Goal: Use online tool/utility: Utilize a website feature to perform a specific function

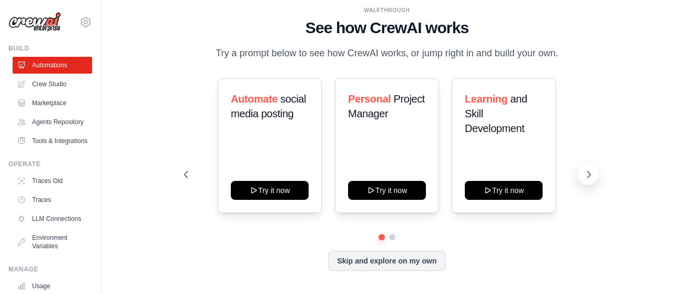
click at [592, 174] on icon at bounding box center [589, 174] width 11 height 11
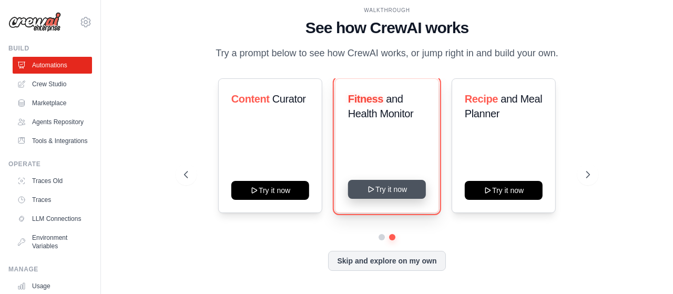
click at [399, 190] on button "Try it now" at bounding box center [387, 189] width 78 height 19
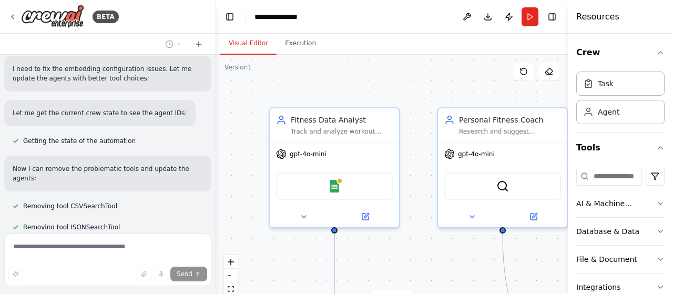
scroll to position [777, 0]
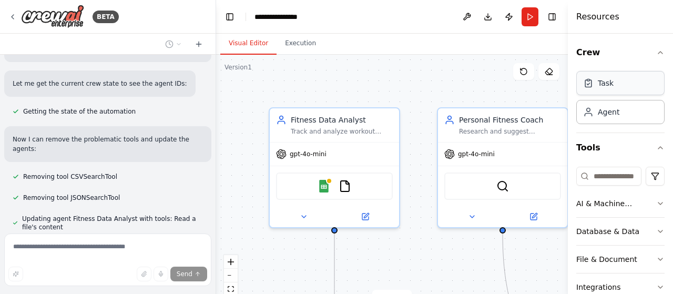
click at [603, 93] on div "Task" at bounding box center [621, 83] width 88 height 24
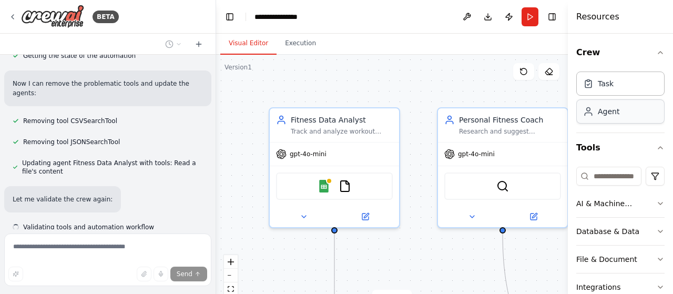
click at [602, 118] on div "Agent" at bounding box center [621, 111] width 88 height 24
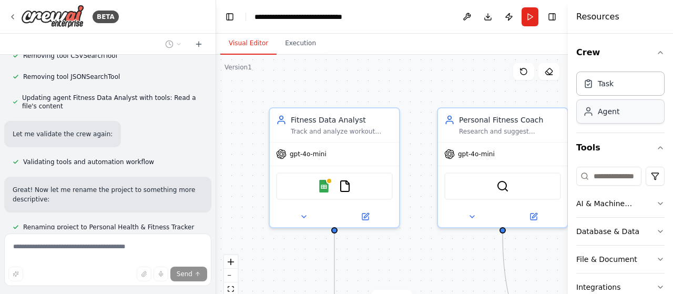
scroll to position [1017, 0]
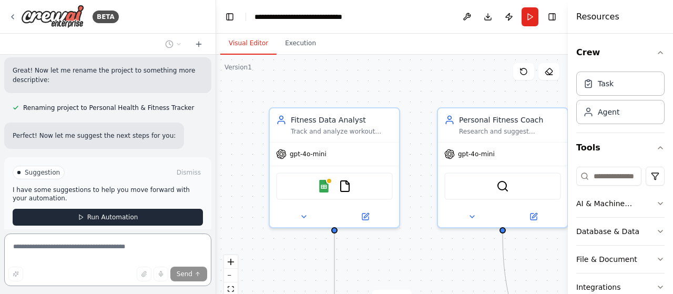
click at [154, 186] on p "I have some suggestions to help you move forward with your automation." at bounding box center [108, 194] width 190 height 17
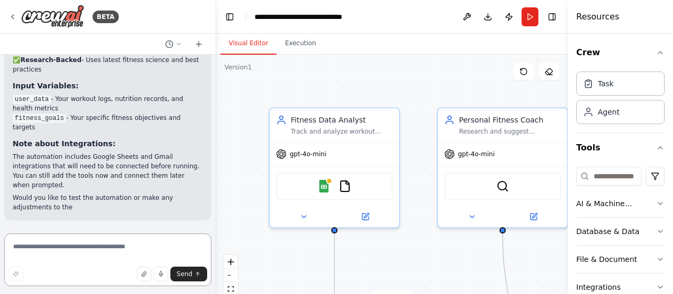
scroll to position [1481, 0]
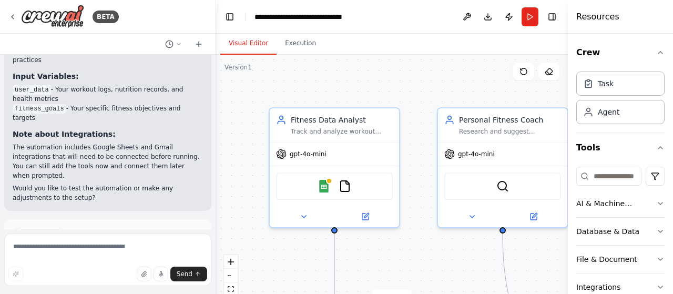
click at [145, 271] on button "Run Automation" at bounding box center [108, 279] width 190 height 17
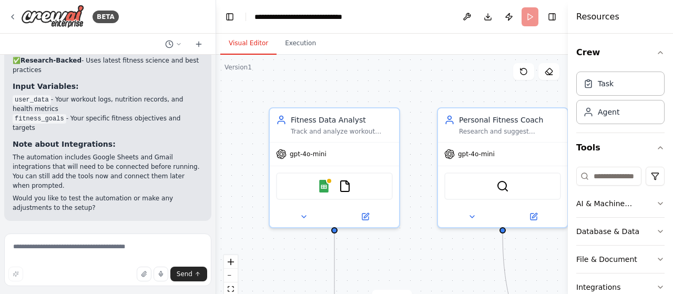
scroll to position [1396, 0]
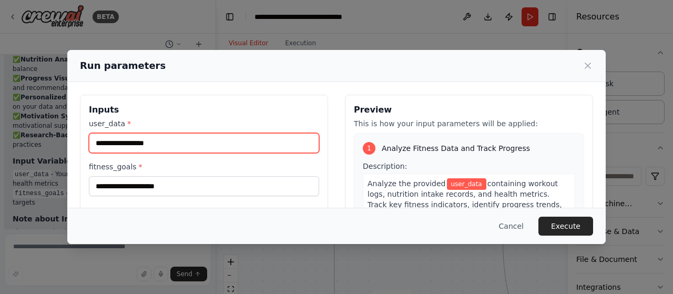
click at [269, 142] on input "user_data *" at bounding box center [204, 143] width 230 height 20
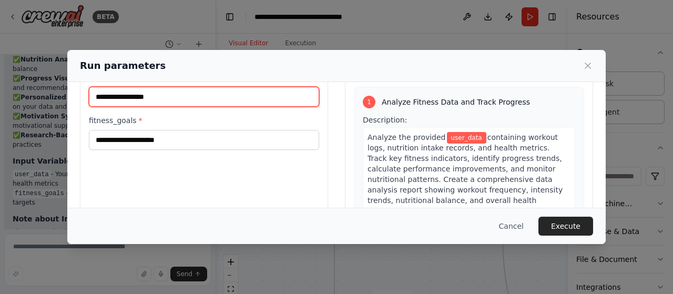
scroll to position [46, 0]
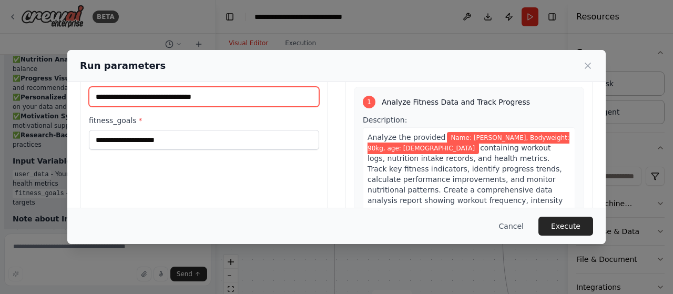
type input "**********"
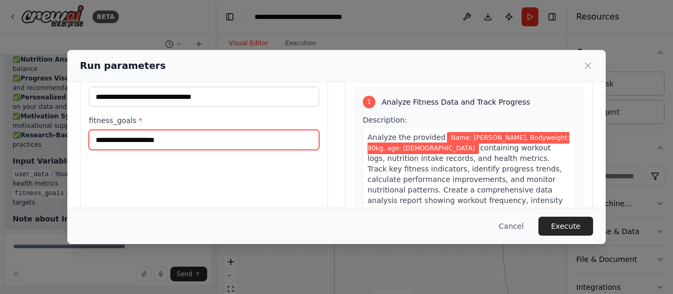
click at [244, 136] on input "fitness_goals *" at bounding box center [204, 140] width 230 height 20
paste input "**********"
type input "**********"
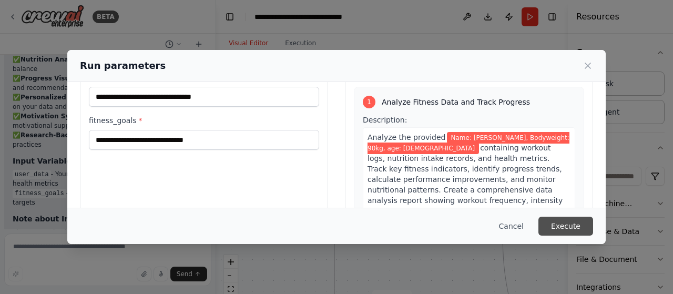
click at [584, 227] on button "Execute" at bounding box center [566, 226] width 55 height 19
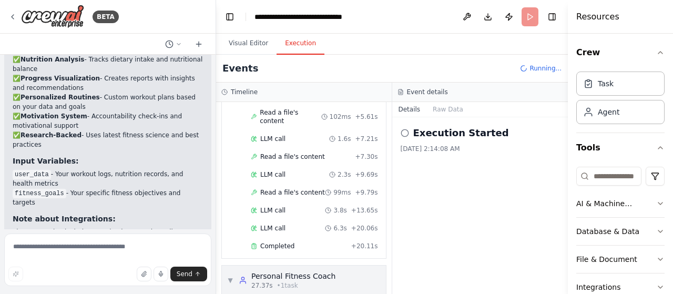
scroll to position [182, 0]
click at [305, 243] on div "Completed" at bounding box center [299, 247] width 96 height 8
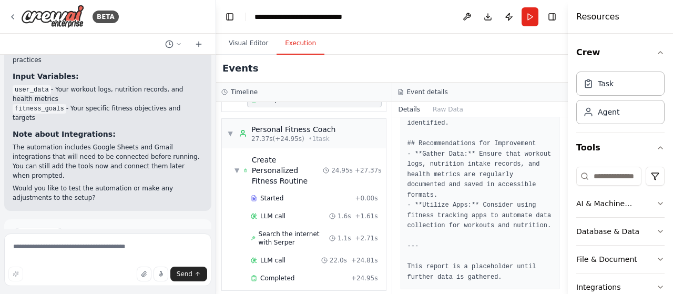
scroll to position [337, 0]
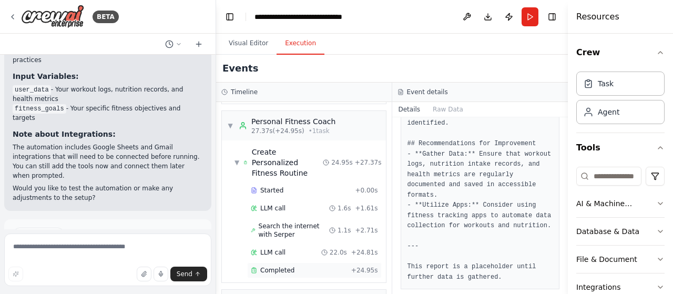
click at [326, 266] on div "Completed" at bounding box center [299, 270] width 96 height 8
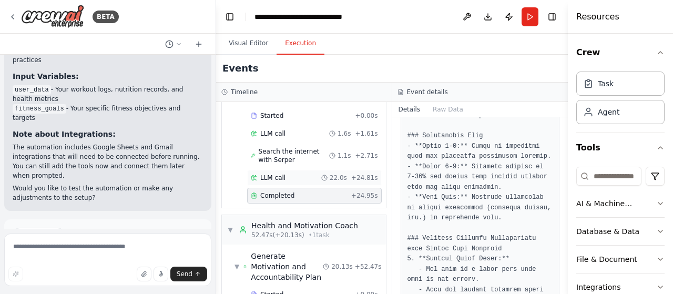
scroll to position [433, 0]
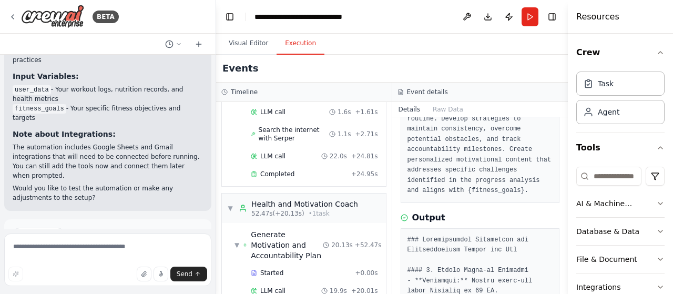
scroll to position [0, 0]
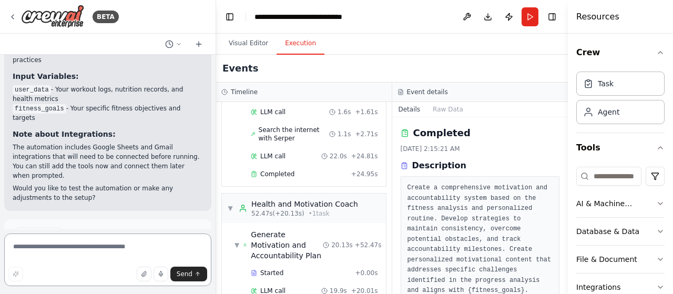
click at [169, 251] on textarea at bounding box center [107, 260] width 207 height 53
type textarea "**********"
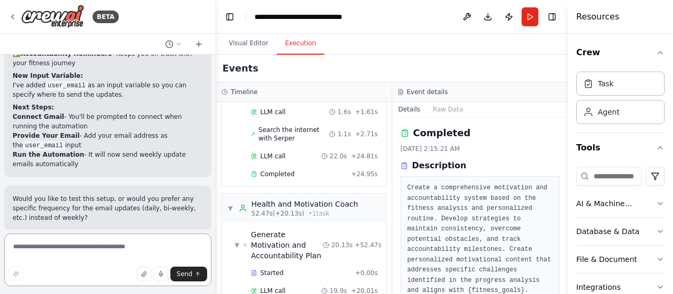
scroll to position [2077, 0]
click at [64, 251] on textarea at bounding box center [107, 260] width 207 height 53
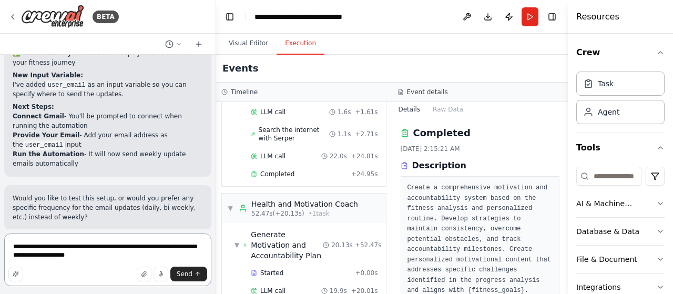
type textarea "**********"
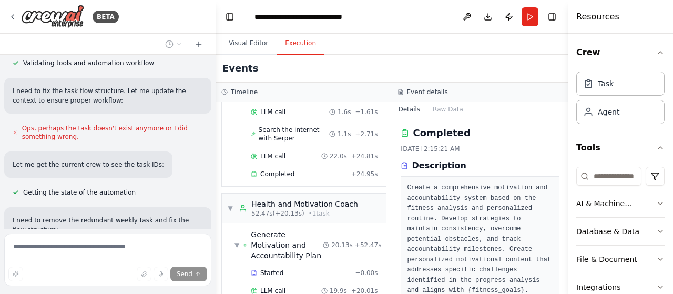
scroll to position [2469, 0]
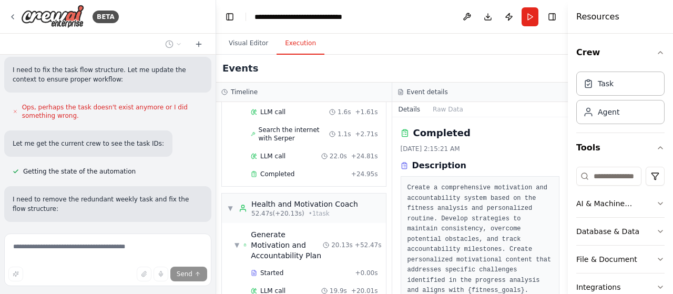
click at [43, 233] on span "Removing task Send Weekly Progress Email Update" at bounding box center [104, 237] width 163 height 8
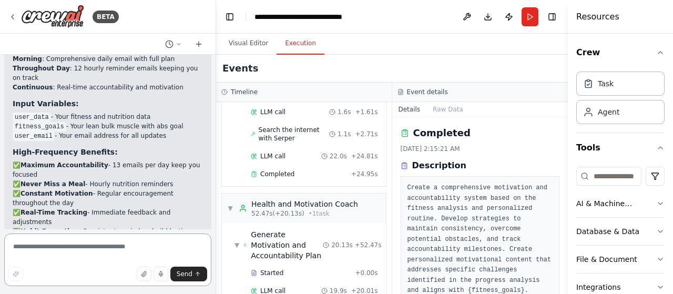
scroll to position [3001, 0]
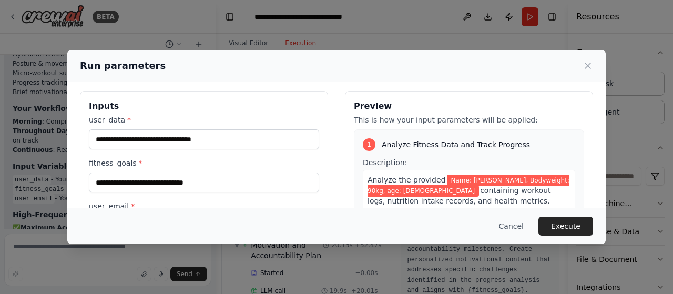
scroll to position [0, 0]
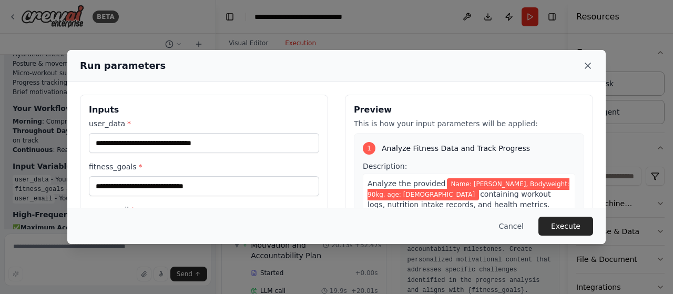
click at [590, 66] on icon at bounding box center [588, 66] width 11 height 11
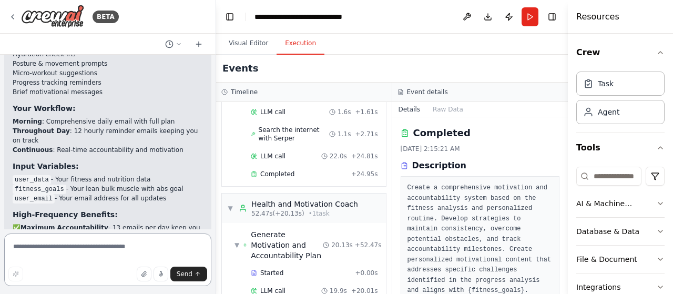
click at [191, 241] on textarea at bounding box center [107, 260] width 207 height 53
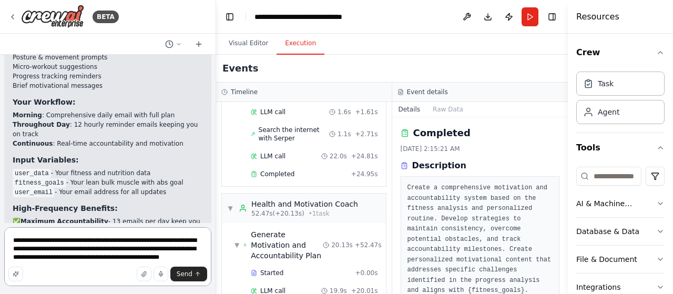
scroll to position [2931, 0]
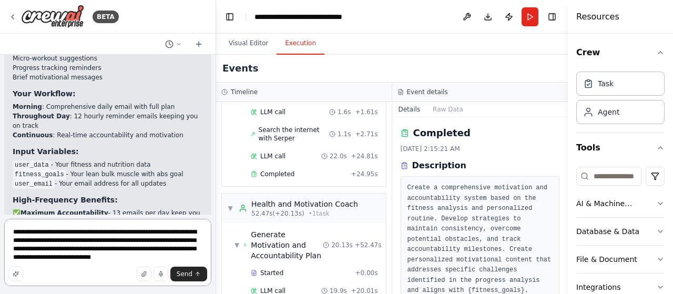
type textarea "**********"
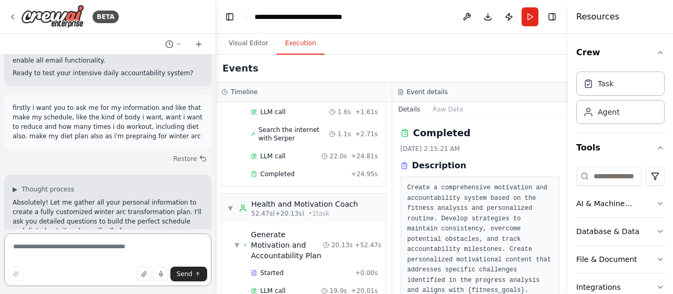
scroll to position [3182, 0]
drag, startPoint x: 12, startPoint y: 142, endPoint x: 46, endPoint y: 169, distance: 44.5
copy ol "What's your current weight and height? What's your current body fat percentage …"
click at [47, 249] on textarea at bounding box center [107, 260] width 207 height 53
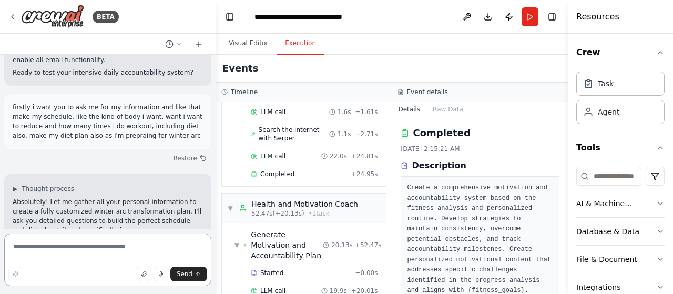
paste textarea "**********"
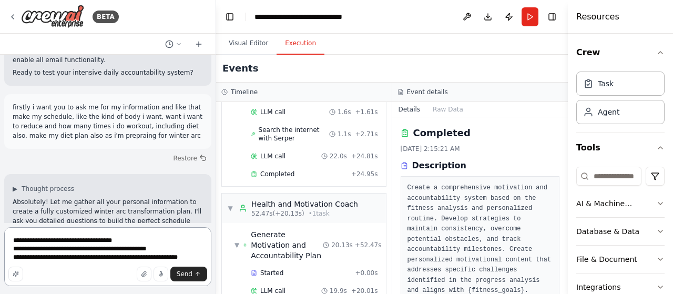
click at [131, 242] on textarea "**********" at bounding box center [107, 256] width 207 height 59
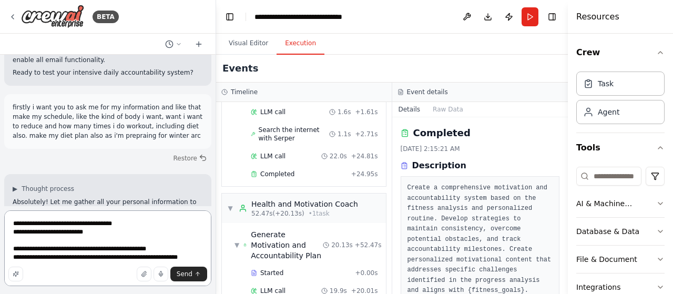
click at [170, 248] on textarea "**********" at bounding box center [107, 248] width 207 height 76
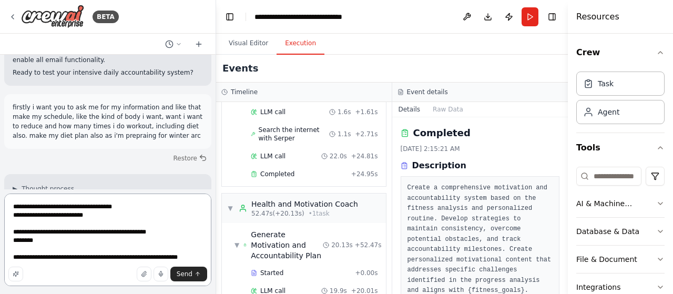
click at [201, 258] on textarea "**********" at bounding box center [107, 240] width 207 height 93
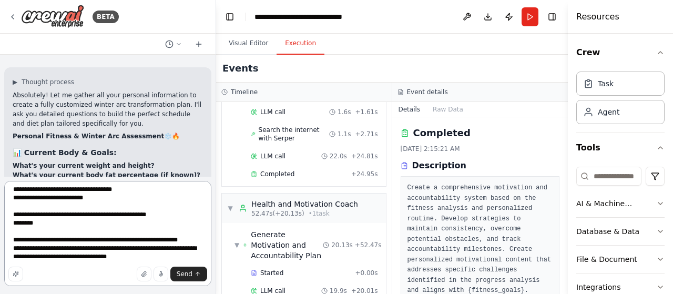
scroll to position [3296, 0]
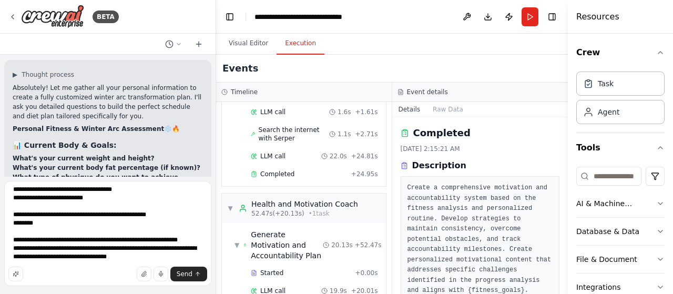
drag, startPoint x: 13, startPoint y: 109, endPoint x: 185, endPoint y: 146, distance: 176.6
click at [185, 154] on ol "What's your current weight and height? What's your current body fat percentage …" at bounding box center [108, 223] width 190 height 139
copy ol "What specific body parts do you want to focus on? (e.g., abs, chest, shoulders,…"
click at [105, 271] on div "Send" at bounding box center [107, 274] width 199 height 15
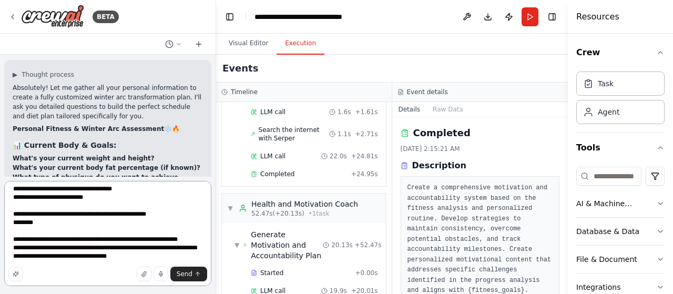
click at [109, 251] on textarea "**********" at bounding box center [107, 233] width 207 height 105
paste textarea "**********"
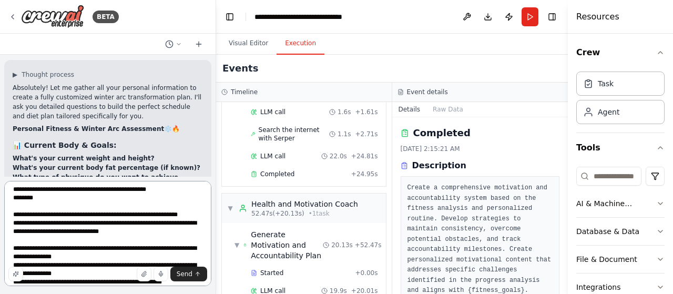
click at [151, 260] on textarea "**********" at bounding box center [107, 233] width 207 height 105
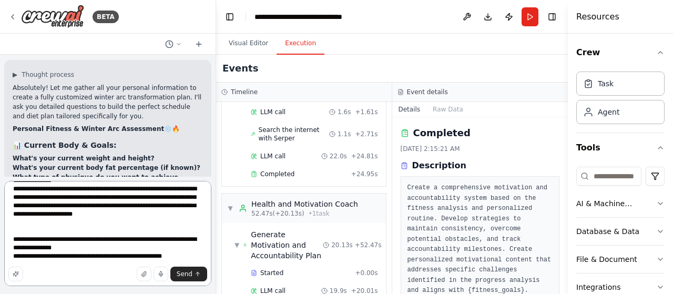
scroll to position [114, 0]
click at [91, 241] on textarea "**********" at bounding box center [107, 233] width 207 height 105
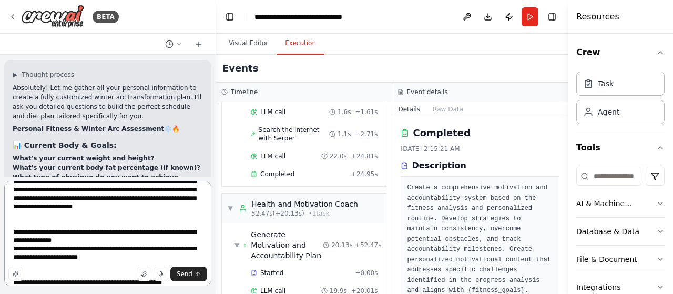
scroll to position [148, 0]
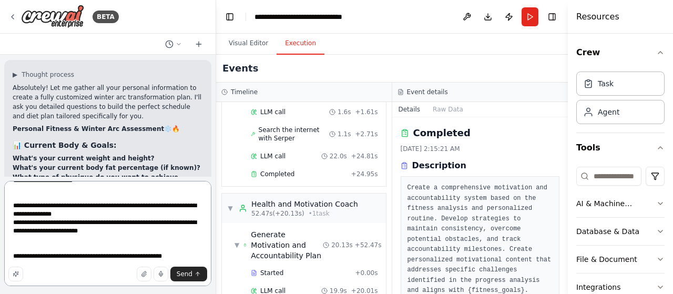
click at [188, 249] on textarea "**********" at bounding box center [107, 233] width 207 height 105
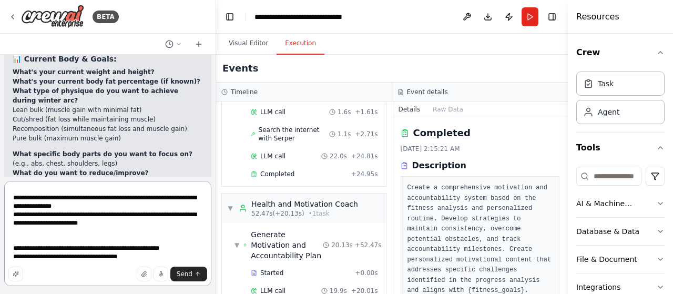
scroll to position [3383, 0]
drag, startPoint x: 12, startPoint y: 89, endPoint x: 129, endPoint y: 156, distance: 134.8
copy ol "How many times per week do you currently workout? What types of workouts do you…"
click at [105, 266] on textarea "**********" at bounding box center [107, 233] width 207 height 105
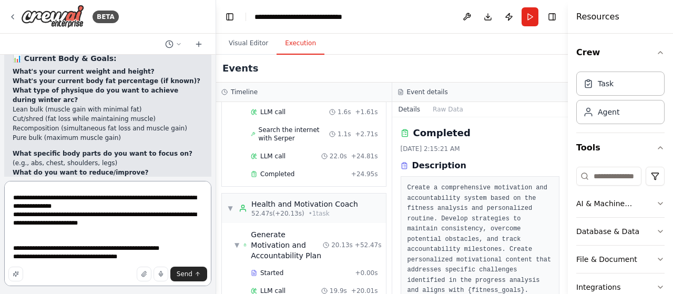
scroll to position [173, 0]
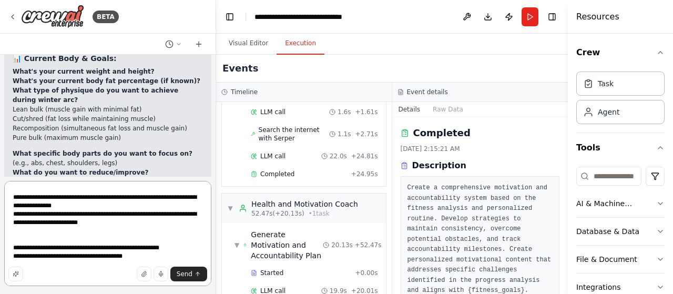
paste textarea "**********"
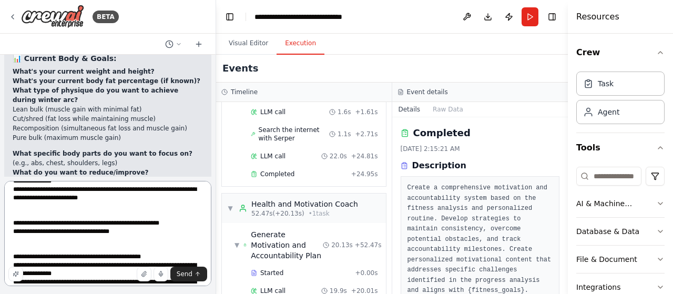
scroll to position [207, 0]
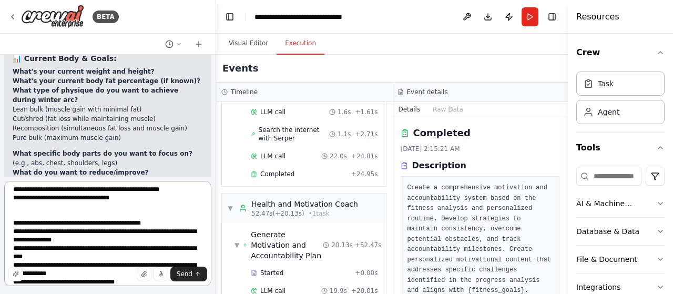
click at [166, 223] on textarea at bounding box center [107, 233] width 207 height 105
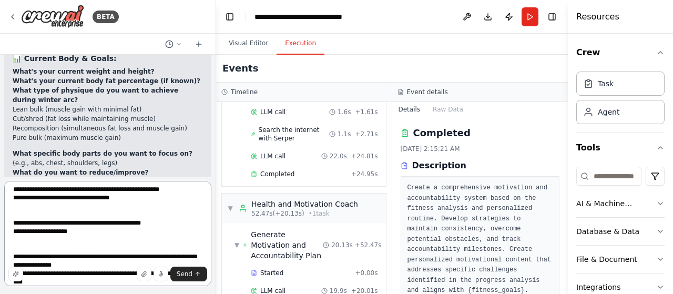
scroll to position [229, 0]
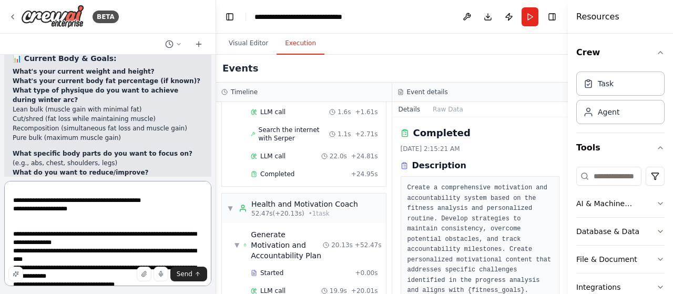
click at [128, 241] on textarea at bounding box center [107, 233] width 207 height 105
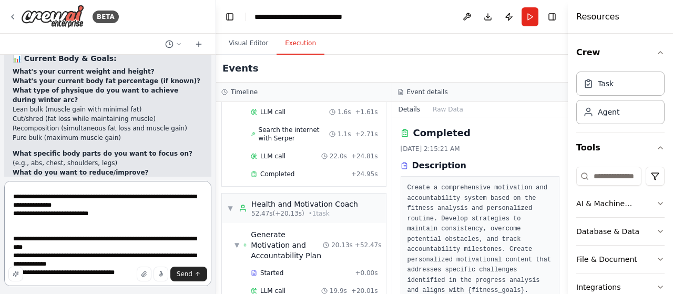
scroll to position [268, 0]
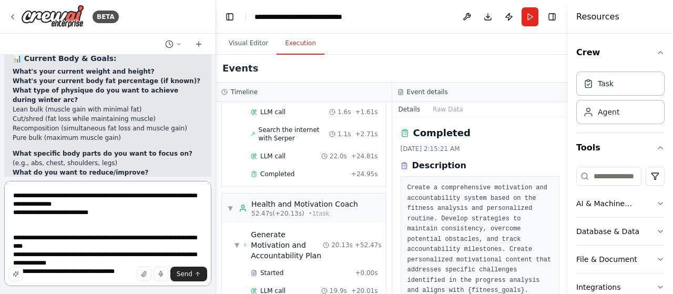
click at [107, 245] on textarea at bounding box center [107, 233] width 207 height 105
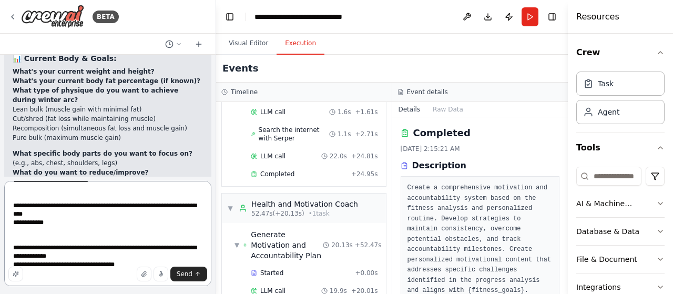
scroll to position [318, 0]
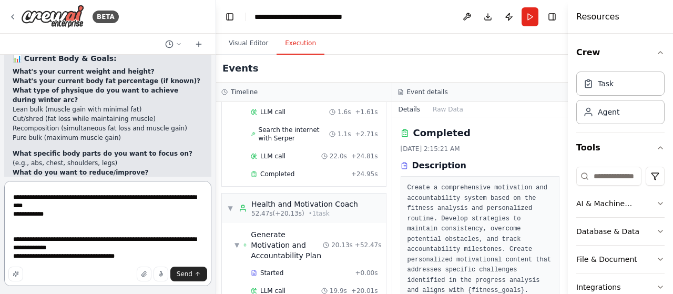
click at [98, 239] on textarea at bounding box center [107, 233] width 207 height 105
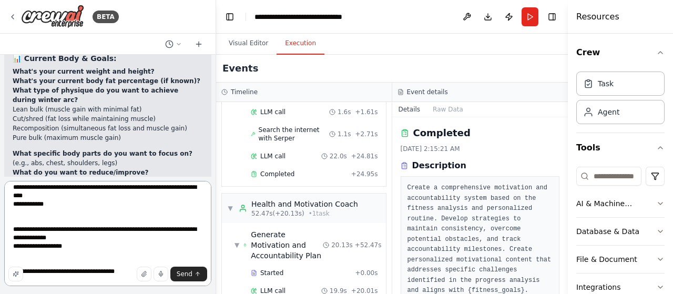
scroll to position [350, 0]
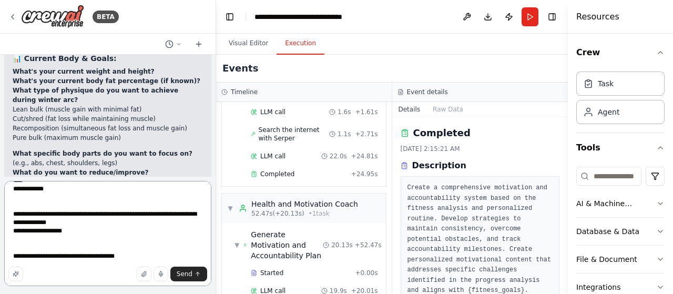
click at [119, 240] on textarea at bounding box center [107, 233] width 207 height 105
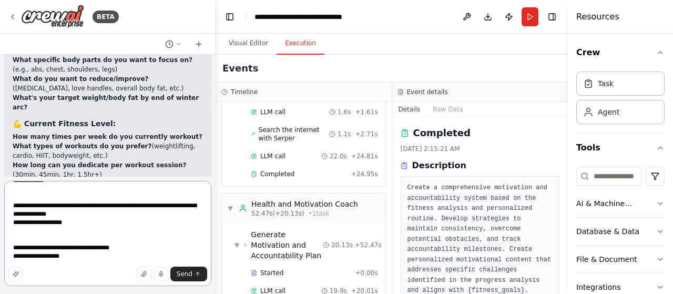
scroll to position [3490, 0]
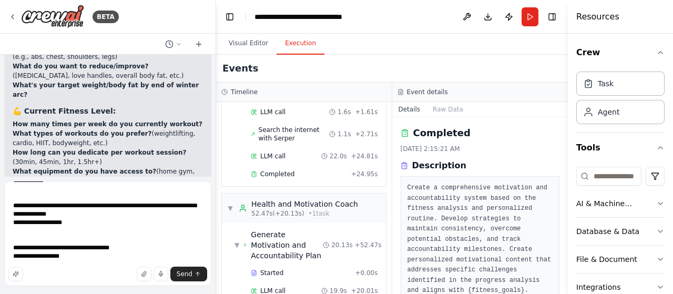
drag, startPoint x: 12, startPoint y: 80, endPoint x: 128, endPoint y: 144, distance: 132.6
click at [128, 144] on div "▶ Thought process Absolutely! Let me gather all your personal information to cr…" at bounding box center [107, 264] width 207 height 795
copy ol "What's your current daily calorie intake (approximately)? Do you have any dieta…"
click at [74, 267] on div "Send" at bounding box center [107, 274] width 199 height 15
click at [74, 258] on textarea at bounding box center [107, 233] width 207 height 105
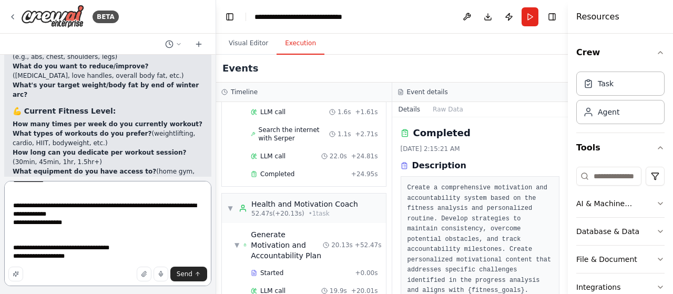
paste textarea "**********"
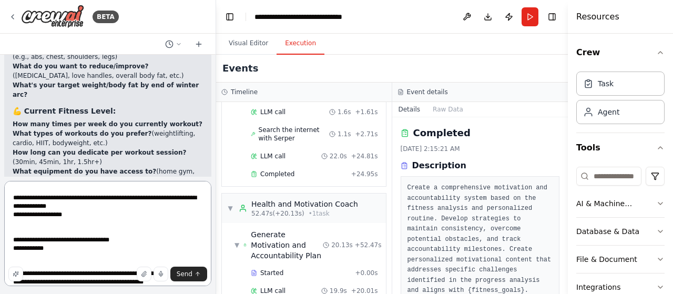
scroll to position [400, 0]
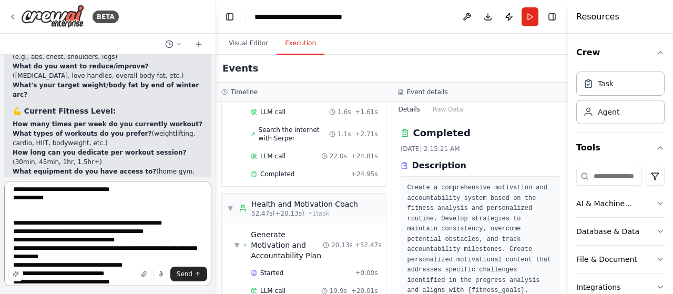
click at [198, 223] on textarea at bounding box center [107, 233] width 207 height 105
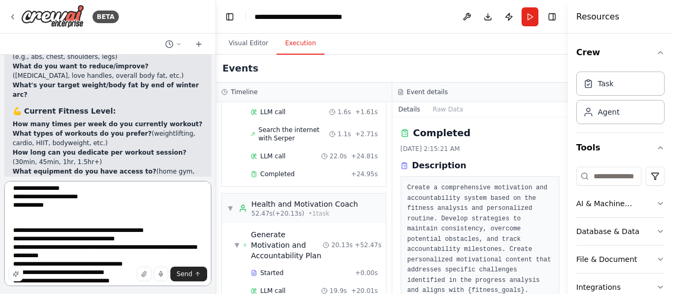
scroll to position [475, 0]
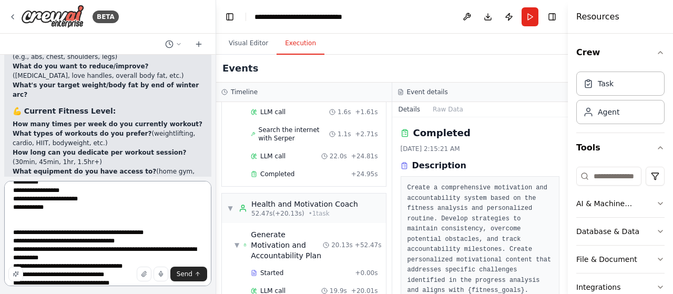
click at [167, 231] on textarea at bounding box center [107, 233] width 207 height 105
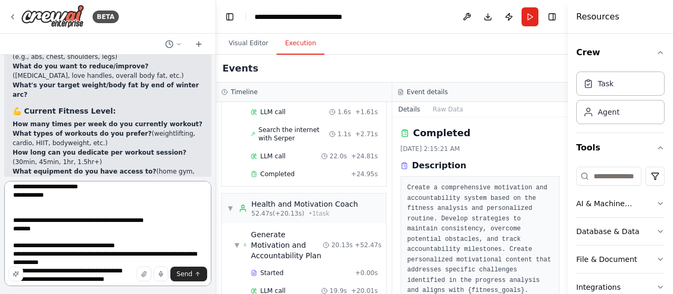
scroll to position [488, 0]
click at [148, 243] on textarea at bounding box center [107, 233] width 207 height 105
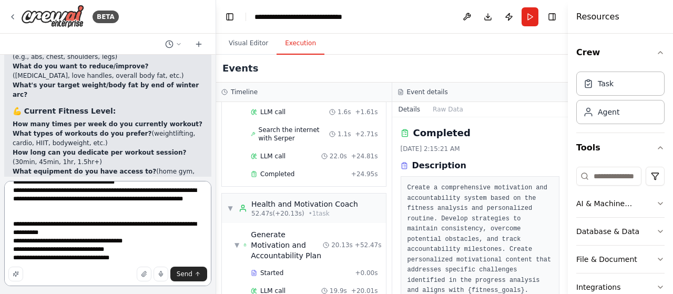
scroll to position [551, 0]
click at [155, 240] on textarea at bounding box center [107, 233] width 207 height 105
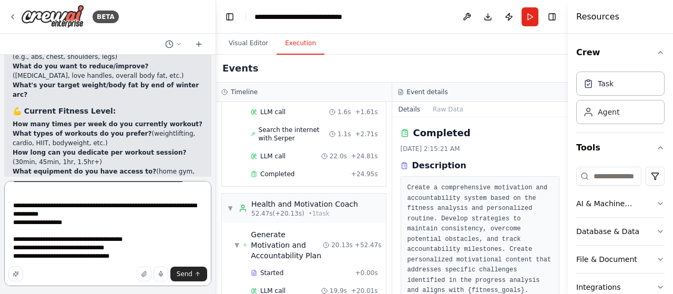
scroll to position [574, 0]
click at [154, 243] on textarea at bounding box center [107, 233] width 207 height 105
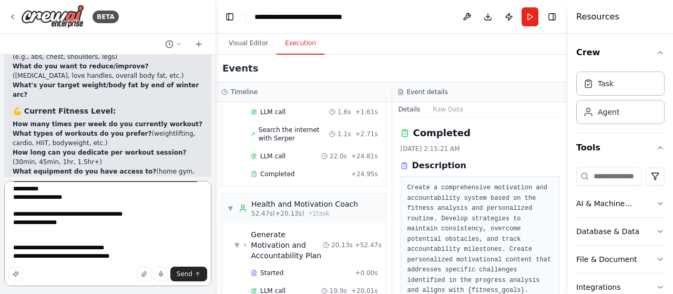
scroll to position [618, 0]
click at [140, 233] on textarea at bounding box center [107, 233] width 207 height 105
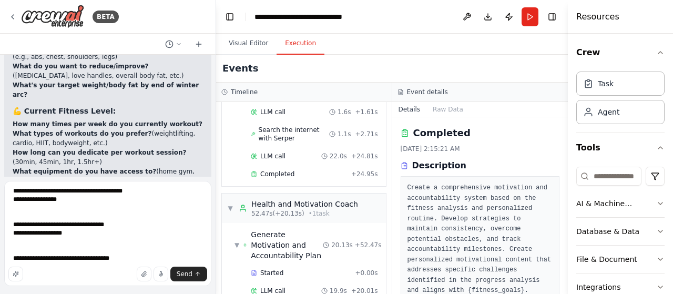
click at [126, 268] on div "Send" at bounding box center [107, 274] width 199 height 15
click at [117, 267] on div "Send" at bounding box center [107, 274] width 199 height 15
click at [106, 265] on textarea at bounding box center [107, 233] width 207 height 105
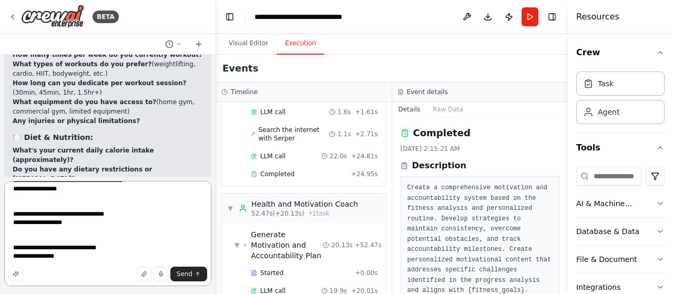
scroll to position [3561, 0]
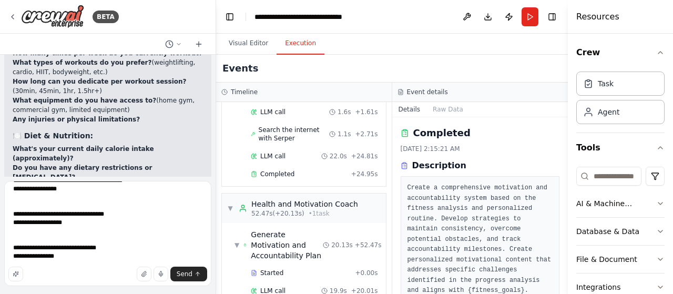
drag, startPoint x: 13, startPoint y: 104, endPoint x: 174, endPoint y: 142, distance: 165.5
click at [174, 259] on ol "What time do you wake up and go to bed? What's your work schedule like? (9-5, s…" at bounding box center [108, 287] width 190 height 57
copy ol "What time do you wake up and go to bed? What's your work schedule like? (9-5, s…"
click at [89, 261] on textarea at bounding box center [107, 233] width 207 height 105
paste textarea "**********"
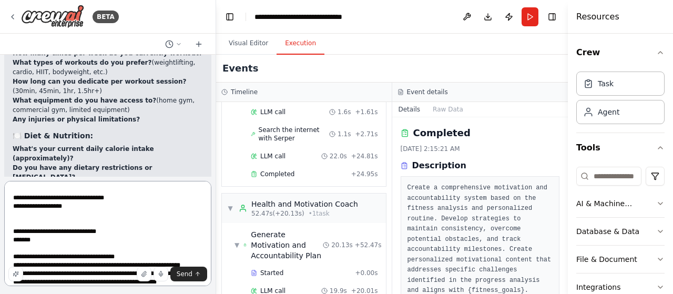
scroll to position [653, 0]
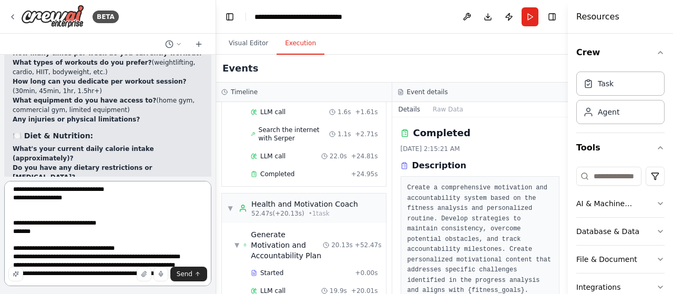
click at [137, 257] on textarea at bounding box center [107, 233] width 207 height 105
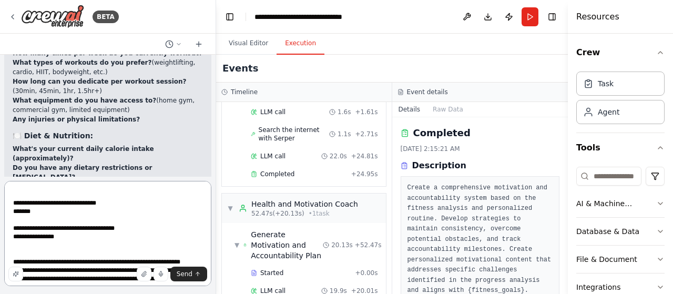
scroll to position [672, 0]
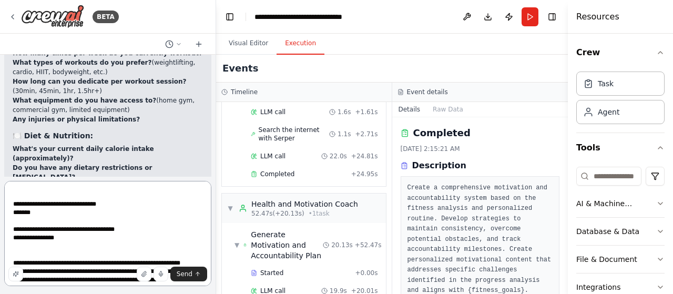
click at [13, 246] on textarea at bounding box center [107, 233] width 207 height 105
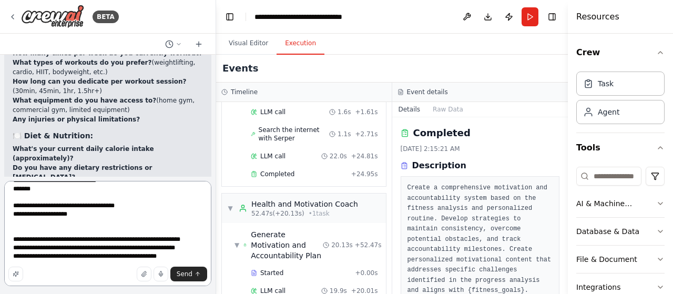
scroll to position [719, 0]
click at [187, 226] on textarea at bounding box center [107, 233] width 207 height 105
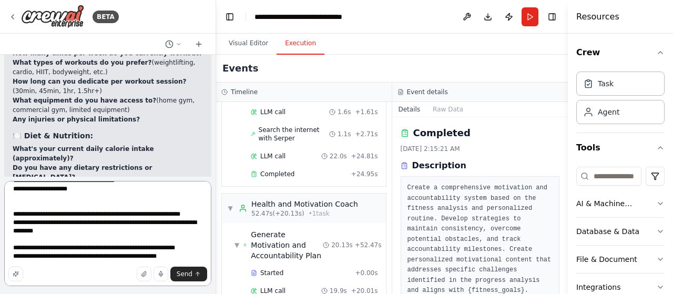
scroll to position [732, 0]
click at [197, 245] on textarea at bounding box center [107, 233] width 207 height 105
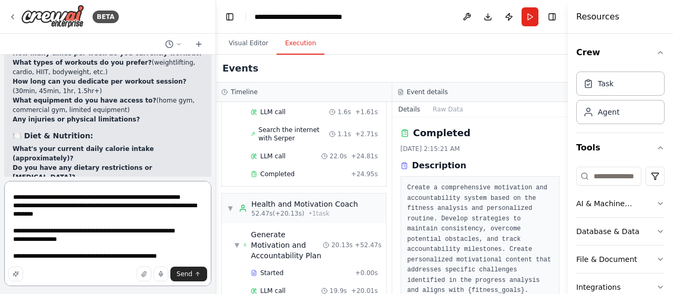
scroll to position [766, 0]
click at [175, 238] on textarea at bounding box center [107, 233] width 207 height 105
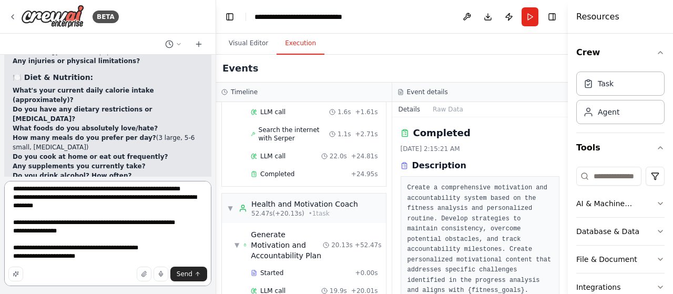
scroll to position [3624, 0]
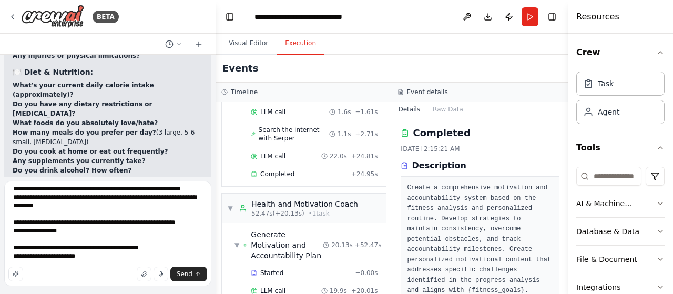
drag, startPoint x: 14, startPoint y: 109, endPoint x: 197, endPoint y: 148, distance: 187.7
click at [197, 148] on div "▶ Thought process Absolutely! Let me gather all your personal information to cr…" at bounding box center [107, 129] width 207 height 795
copy ol "When does your winter arc start and end? (specific dates) What's your main moti…"
click at [73, 256] on textarea at bounding box center [107, 233] width 207 height 105
paste textarea "**********"
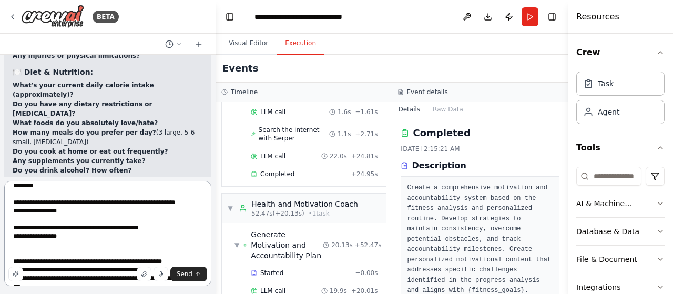
scroll to position [788, 0]
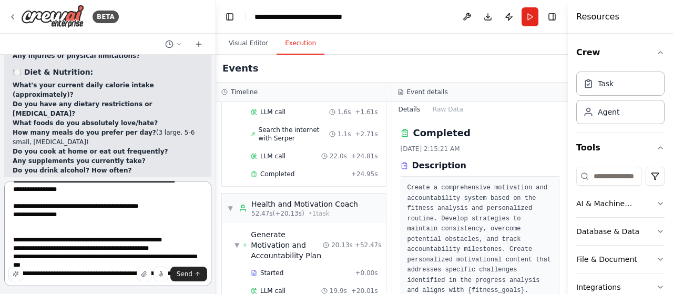
click at [189, 250] on textarea at bounding box center [107, 233] width 207 height 105
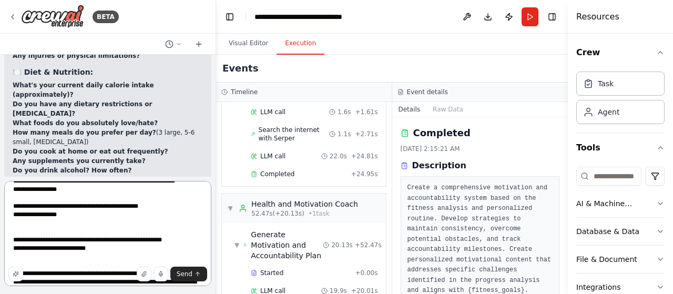
scroll to position [831, 0]
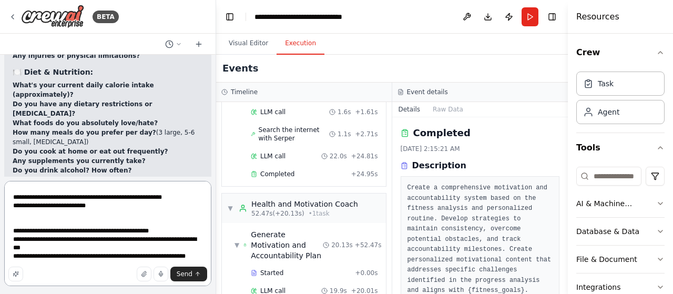
click at [177, 241] on textarea at bounding box center [107, 233] width 207 height 105
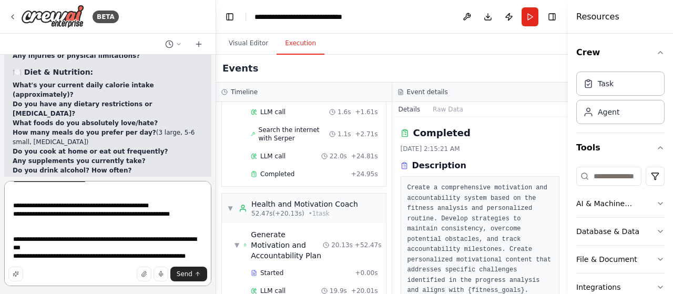
scroll to position [865, 0]
click at [157, 245] on textarea at bounding box center [107, 233] width 207 height 105
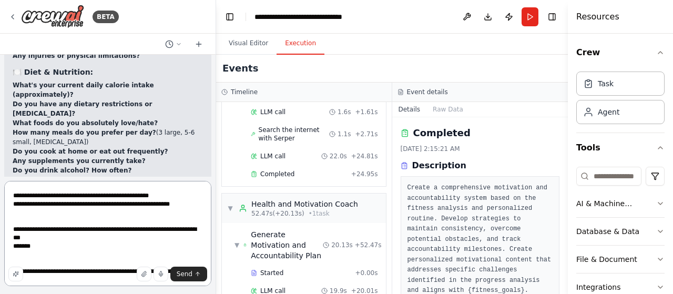
scroll to position [911, 0]
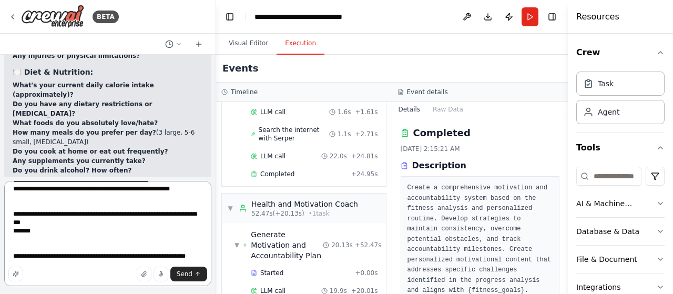
click at [191, 235] on textarea at bounding box center [107, 233] width 207 height 105
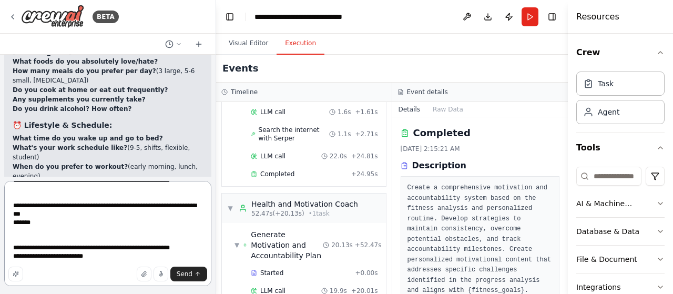
scroll to position [3686, 0]
drag, startPoint x: 12, startPoint y: 115, endPoint x: 81, endPoint y: 142, distance: 73.8
click at [81, 142] on div "▶ Thought process Absolutely! Let me gather all your personal information to cr…" at bounding box center [107, 67] width 207 height 795
copy ol "What's your email address for daily updates and reminders? What time zone are y…"
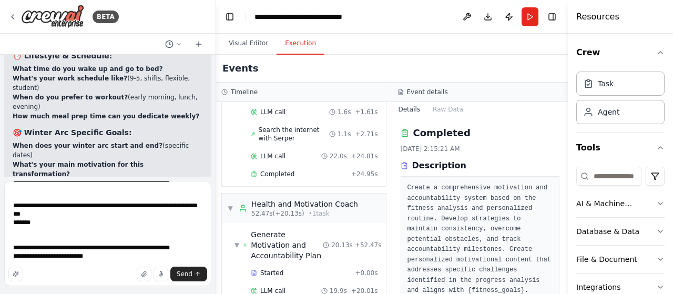
scroll to position [3756, 0]
click at [65, 258] on textarea at bounding box center [107, 233] width 207 height 105
paste textarea "**********"
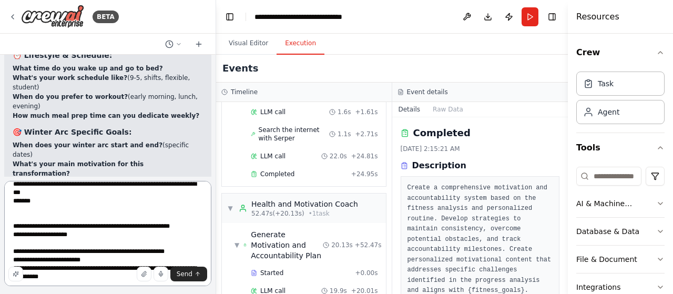
scroll to position [914, 0]
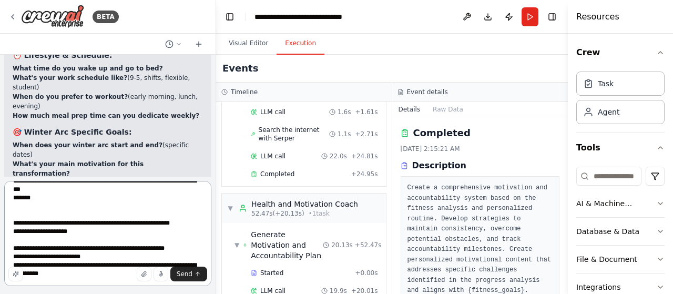
click at [186, 257] on textarea at bounding box center [107, 233] width 207 height 105
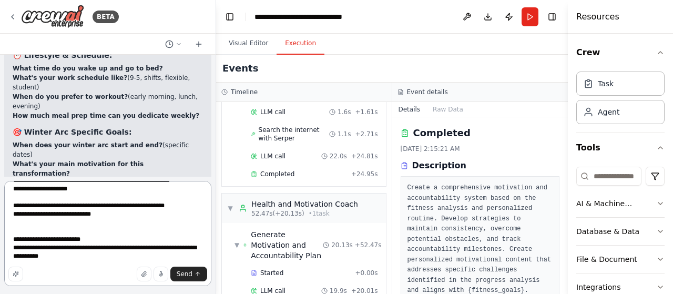
scroll to position [971, 0]
click at [108, 236] on textarea at bounding box center [107, 233] width 207 height 105
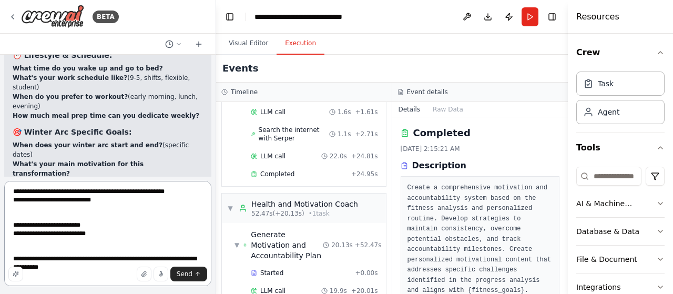
scroll to position [1012, 0]
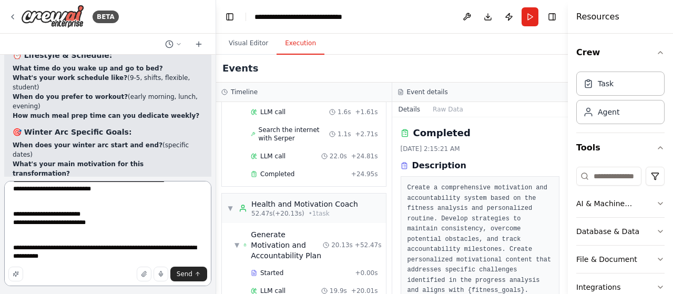
click at [86, 236] on textarea at bounding box center [107, 233] width 207 height 105
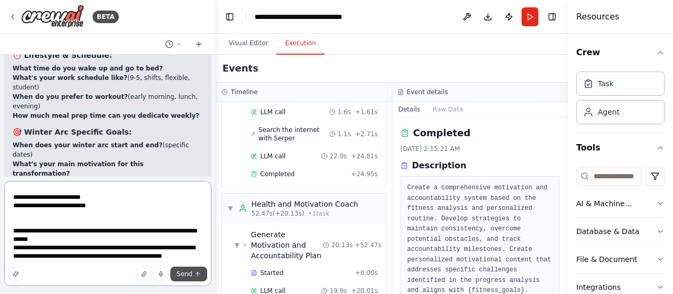
type textarea "**********"
click at [196, 276] on icon "submit" at bounding box center [198, 274] width 6 height 6
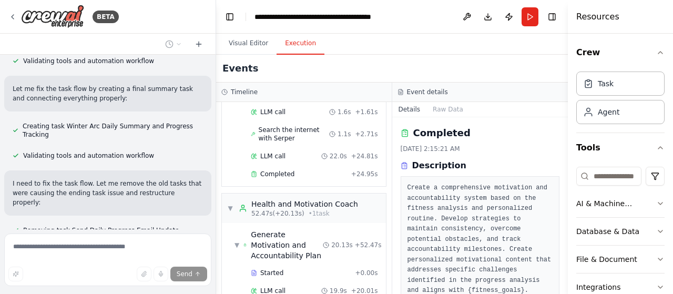
scroll to position [5716, 0]
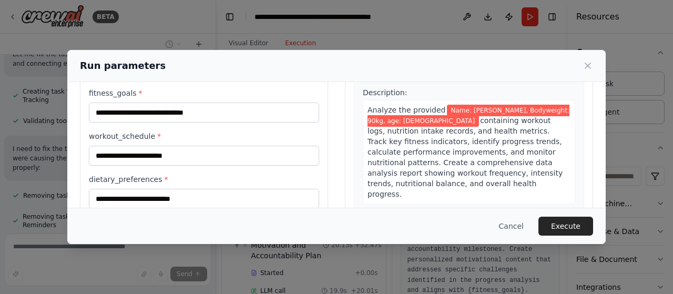
scroll to position [78, 0]
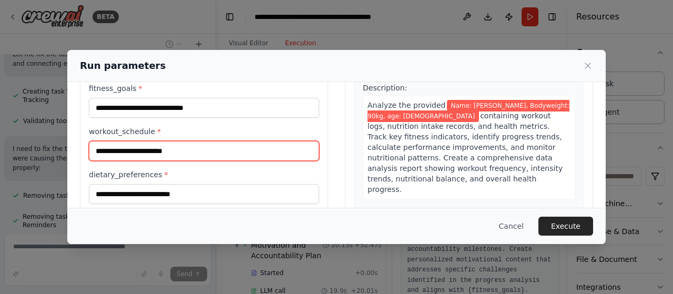
click at [170, 149] on input "workout_schedule *" at bounding box center [204, 151] width 230 height 20
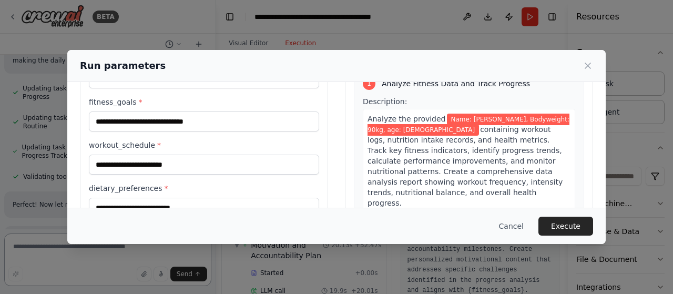
scroll to position [64, 0]
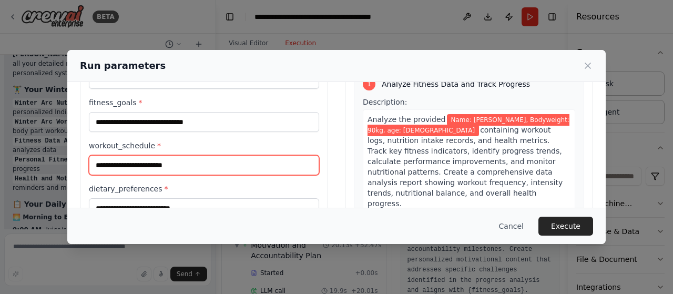
click at [180, 160] on input "workout_schedule *" at bounding box center [204, 165] width 230 height 20
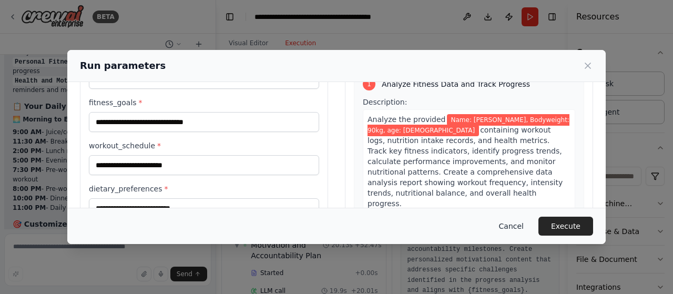
click at [519, 227] on button "Cancel" at bounding box center [512, 226] width 42 height 19
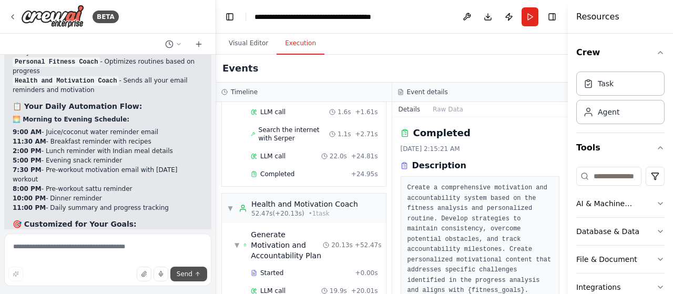
click at [194, 276] on button "Send" at bounding box center [188, 274] width 37 height 15
click at [531, 21] on button "Run" at bounding box center [530, 16] width 17 height 19
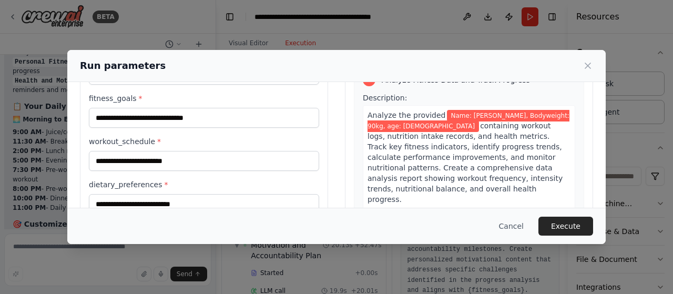
scroll to position [71, 0]
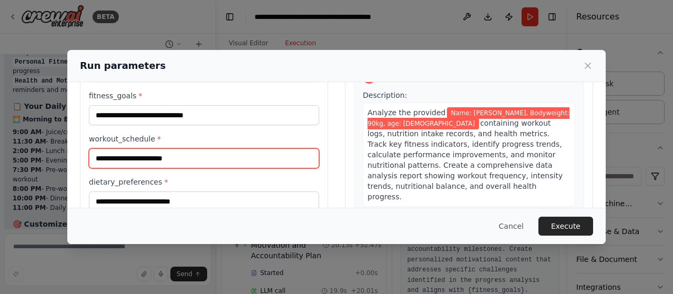
click at [216, 164] on input "workout_schedule *" at bounding box center [204, 158] width 230 height 20
click at [137, 157] on input "**********" at bounding box center [204, 158] width 230 height 20
type input "**********"
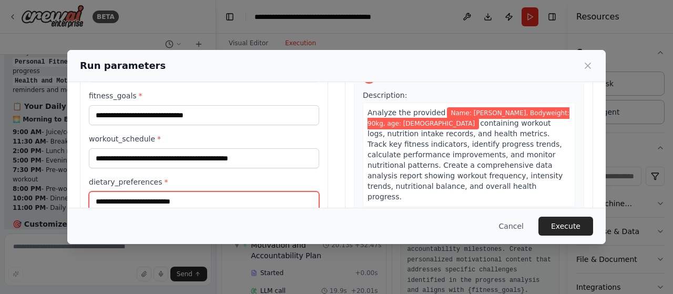
click at [156, 199] on input "dietary_preferences *" at bounding box center [204, 201] width 230 height 20
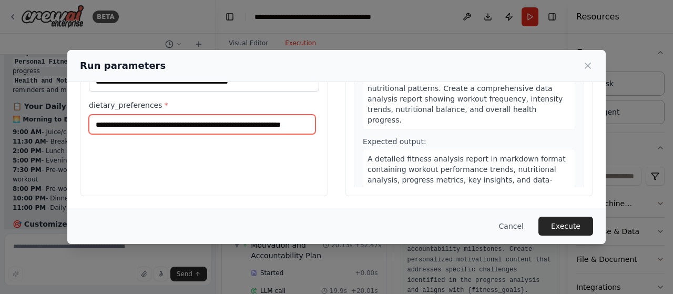
scroll to position [0, 26]
type input "**********"
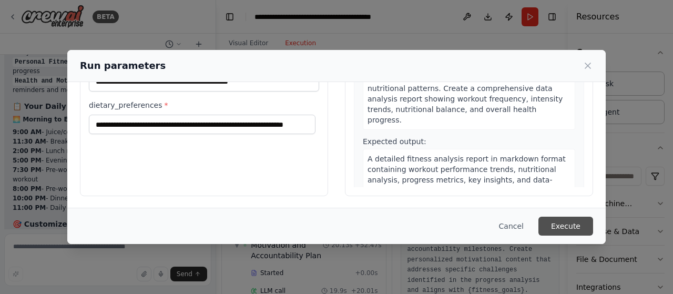
click at [571, 230] on button "Execute" at bounding box center [566, 226] width 55 height 19
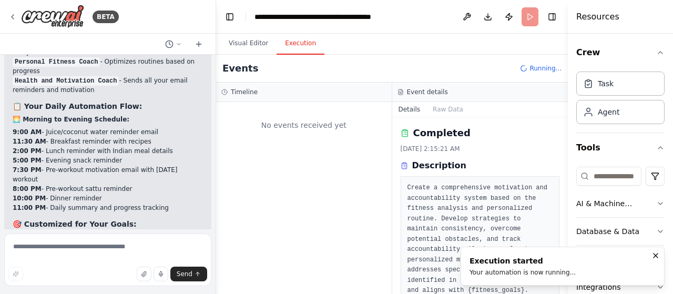
scroll to position [0, 0]
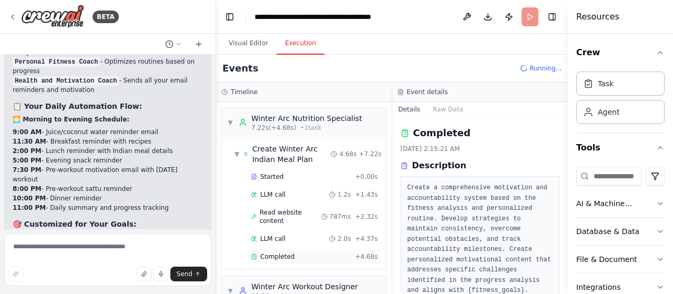
click at [322, 253] on div "Completed" at bounding box center [301, 257] width 100 height 8
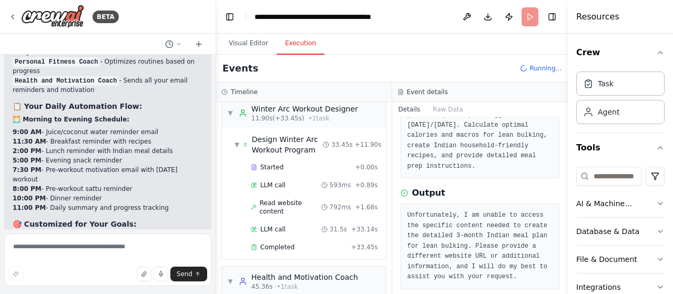
scroll to position [178, 0]
click at [314, 239] on div "Completed + 33.45s" at bounding box center [314, 247] width 135 height 16
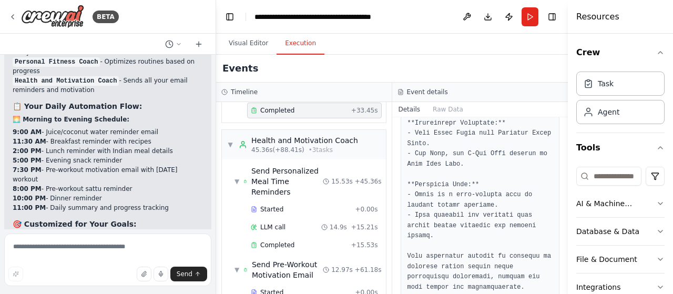
scroll to position [317, 0]
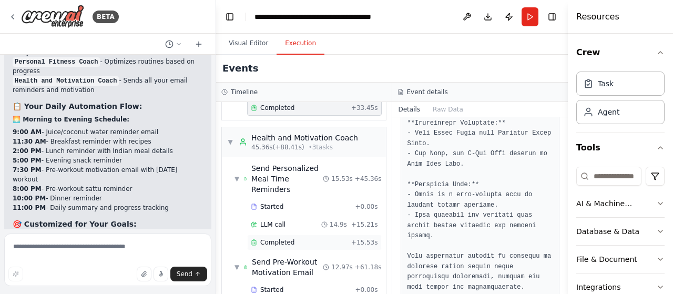
click at [289, 235] on div "Completed + 15.53s" at bounding box center [314, 243] width 135 height 16
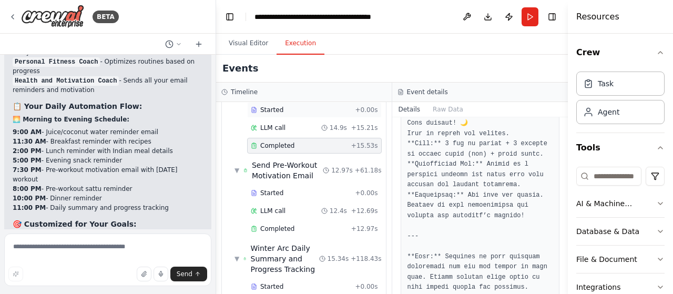
scroll to position [415, 0]
click at [292, 224] on div "Completed" at bounding box center [299, 228] width 96 height 8
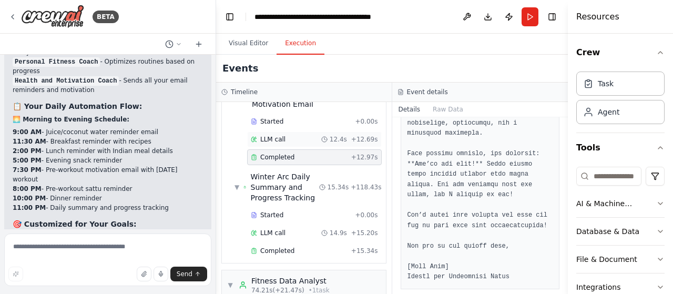
scroll to position [496, 0]
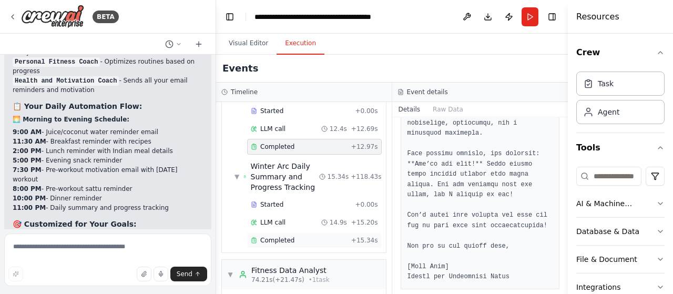
click at [294, 236] on div "Completed" at bounding box center [299, 240] width 96 height 8
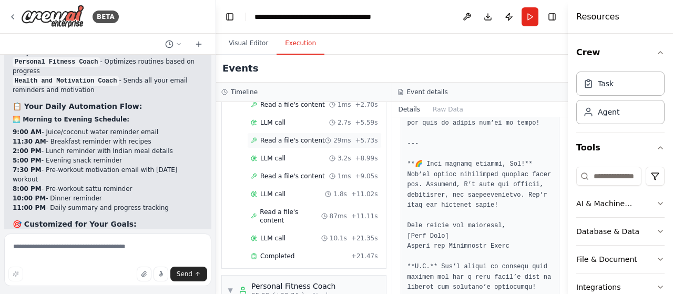
scroll to position [806, 0]
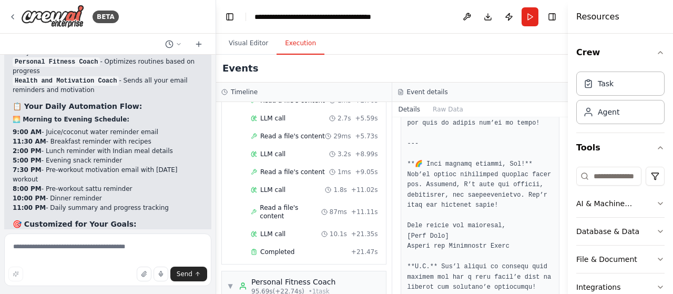
click at [295, 195] on div "Started + 0.00s LLM call 910ms + 1.19s Read a file's content 21ms + 1.28s LLM c…" at bounding box center [308, 141] width 156 height 241
click at [291, 248] on div "Completed" at bounding box center [299, 252] width 96 height 8
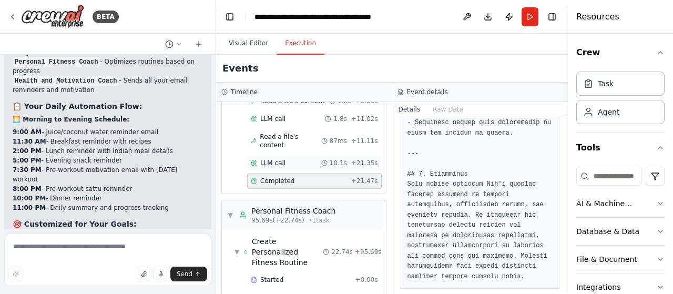
scroll to position [906, 0]
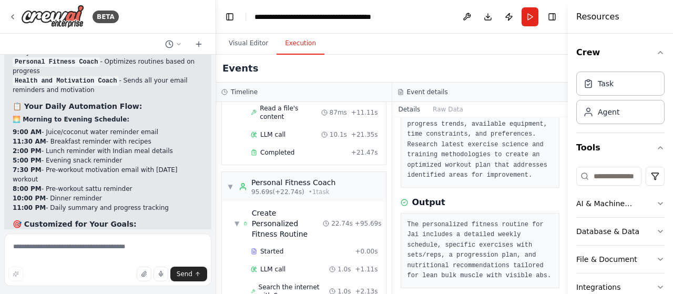
scroll to position [124, 0]
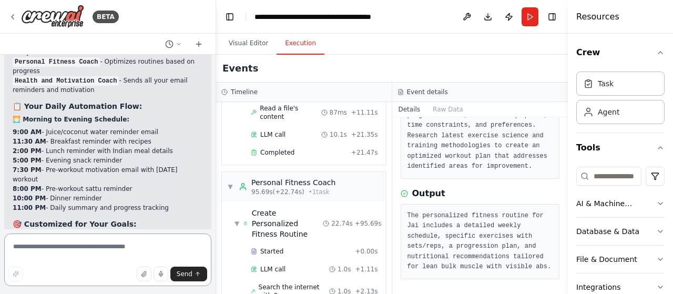
click at [102, 253] on textarea at bounding box center [107, 260] width 207 height 53
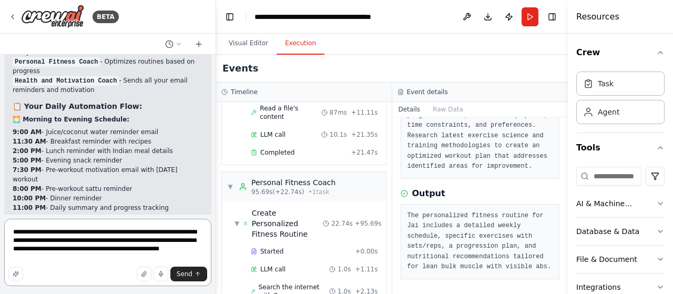
type textarea "**********"
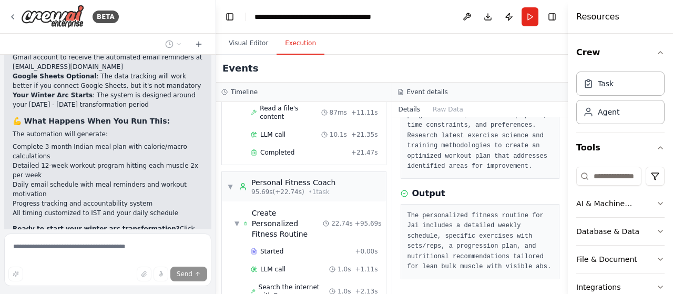
scroll to position [6537, 0]
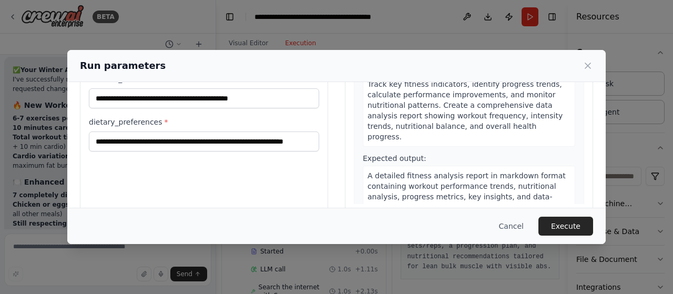
scroll to position [133, 0]
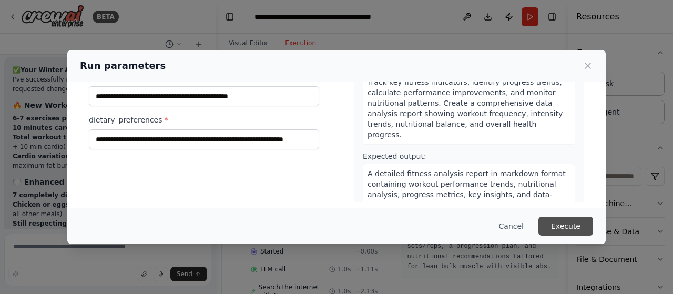
click at [576, 225] on button "Execute" at bounding box center [566, 226] width 55 height 19
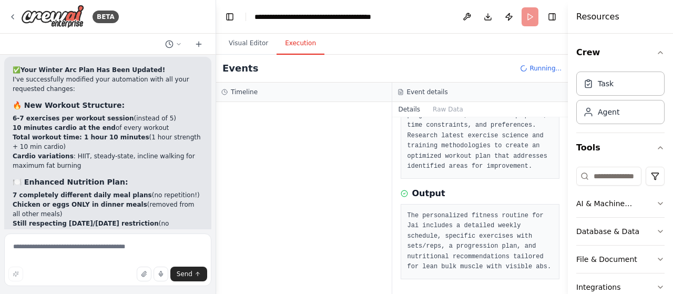
scroll to position [0, 0]
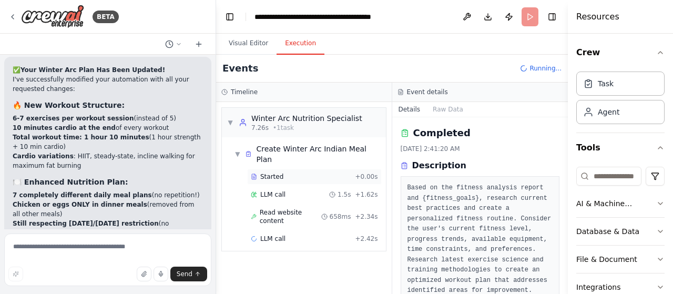
click at [361, 173] on span "+ 0.00s" at bounding box center [366, 177] width 23 height 8
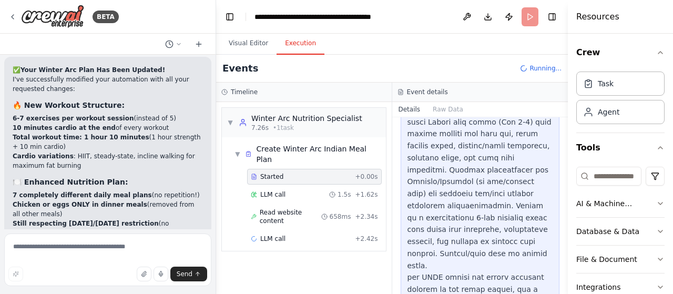
scroll to position [576, 0]
click at [328, 190] on div "LLM call 1.5s + 1.62s" at bounding box center [314, 194] width 127 height 8
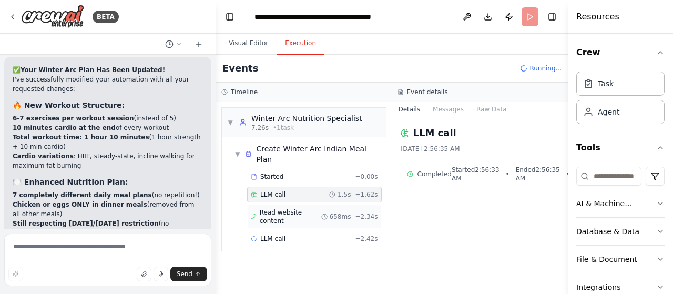
click at [342, 205] on div "Read website content 658ms + 2.34s" at bounding box center [314, 217] width 135 height 24
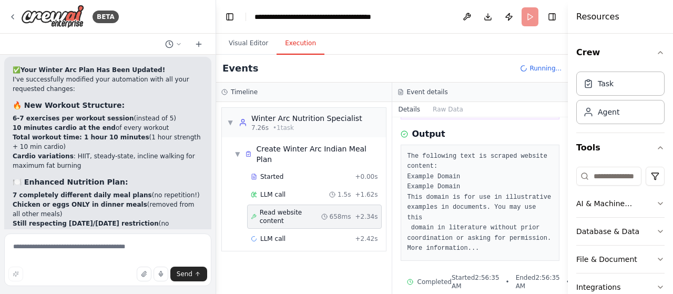
scroll to position [105, 0]
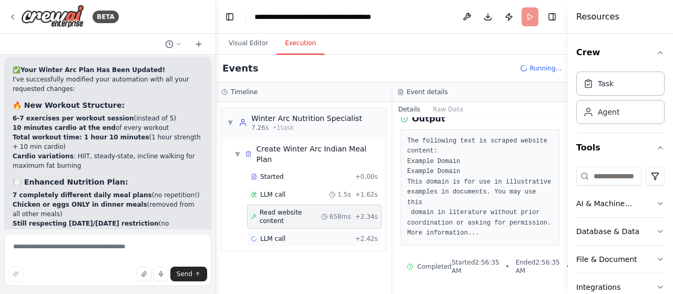
click at [344, 231] on div "LLM call + 2.42s" at bounding box center [314, 239] width 135 height 16
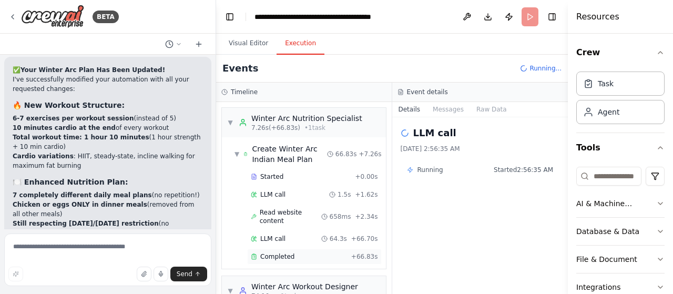
click at [298, 249] on div "Completed + 66.83s" at bounding box center [314, 257] width 135 height 16
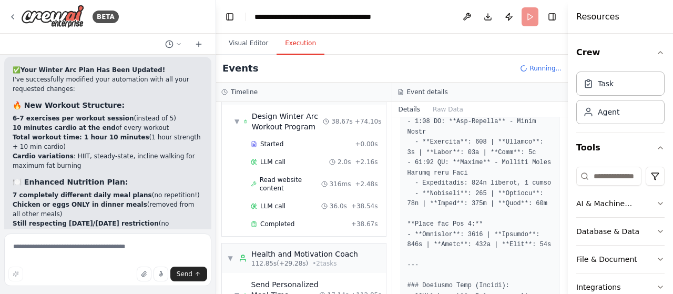
scroll to position [205, 0]
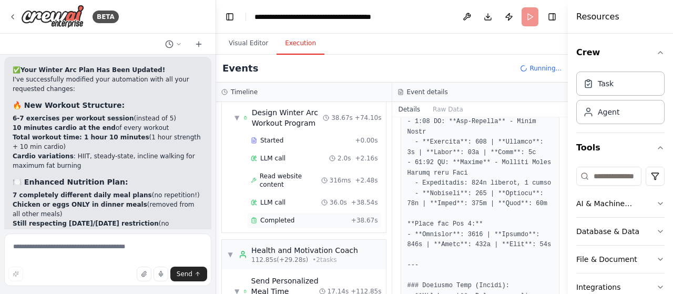
click at [279, 216] on span "Completed" at bounding box center [277, 220] width 34 height 8
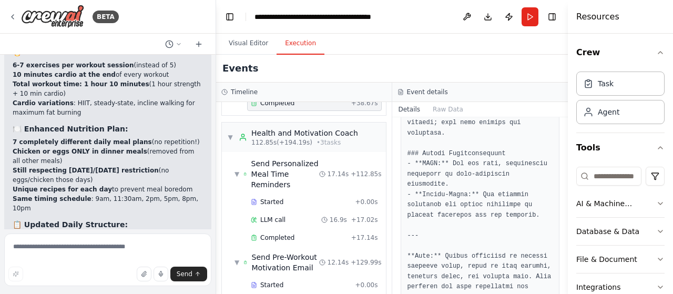
scroll to position [324, 0]
click at [289, 232] on span "Completed" at bounding box center [277, 236] width 34 height 8
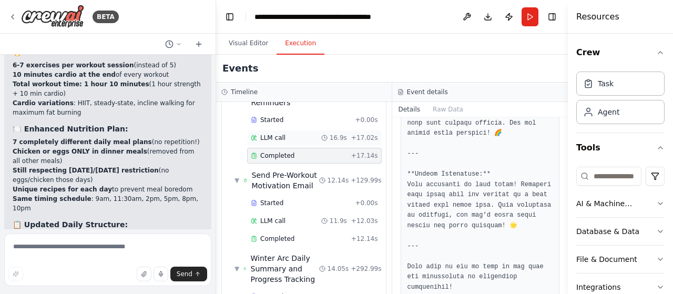
scroll to position [406, 0]
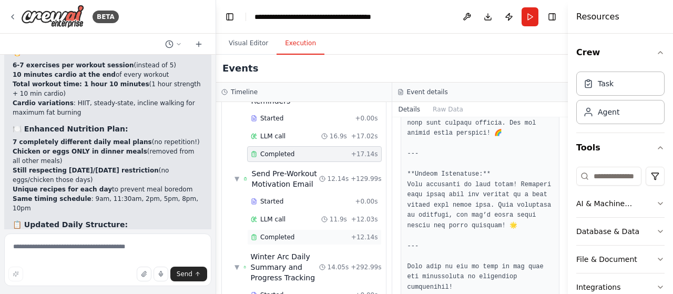
click at [290, 233] on span "Completed" at bounding box center [277, 237] width 34 height 8
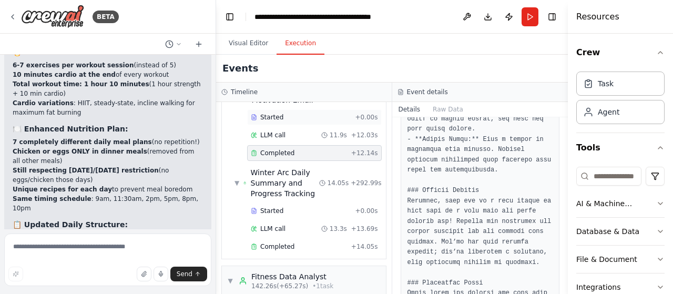
scroll to position [500, 0]
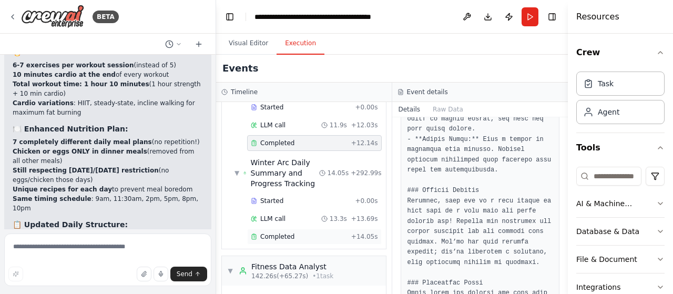
click at [291, 229] on div "Completed + 14.05s" at bounding box center [314, 237] width 135 height 16
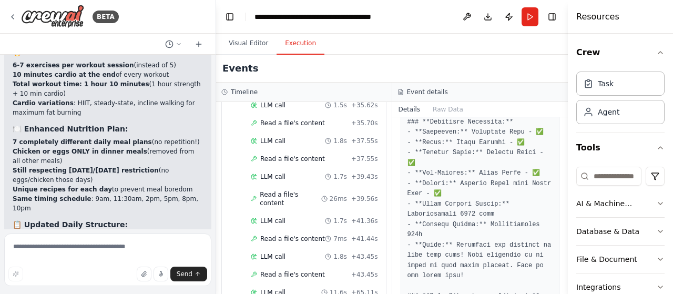
scroll to position [1540, 0]
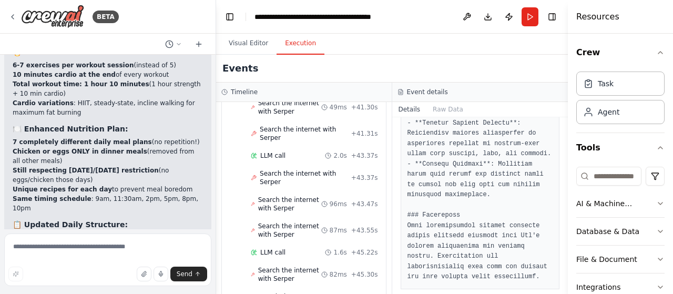
scroll to position [3766, 0]
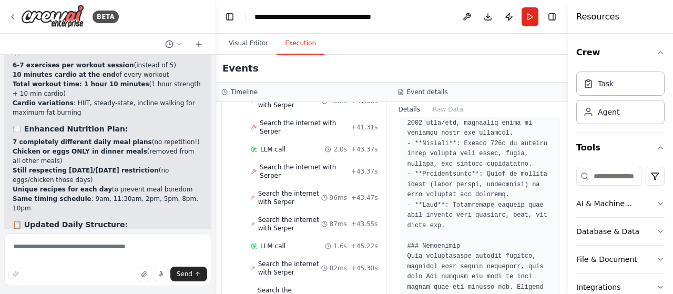
scroll to position [7135, 0]
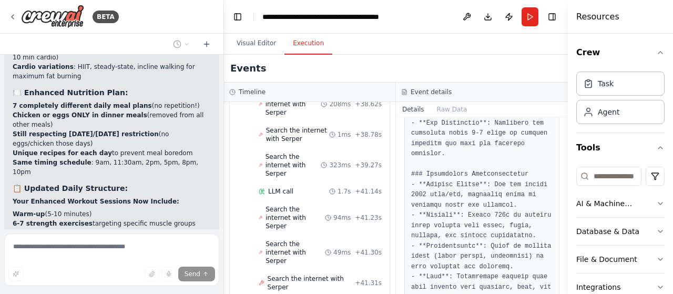
scroll to position [3970, 0]
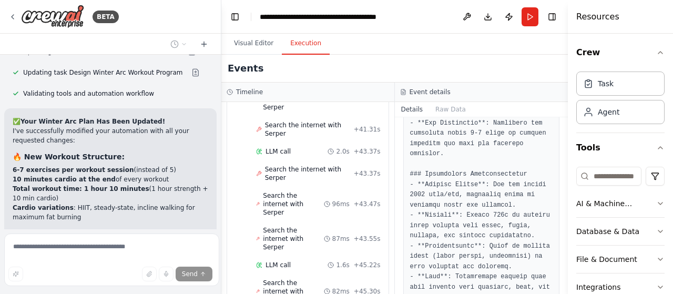
drag, startPoint x: 213, startPoint y: 218, endPoint x: 219, endPoint y: 216, distance: 6.7
click at [219, 216] on div "BETA Set up a crew that tracks your workouts, monitors nutrition intake, analyz…" at bounding box center [336, 147] width 673 height 294
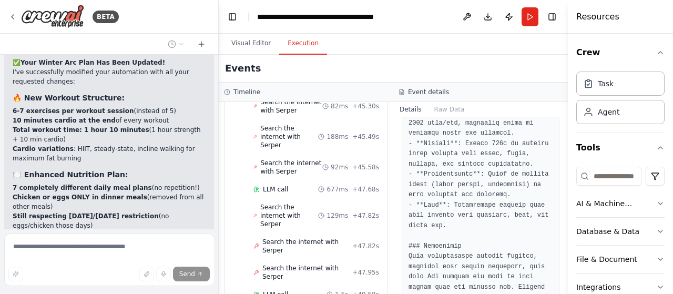
scroll to position [3783, 0]
